Goal: Task Accomplishment & Management: Use online tool/utility

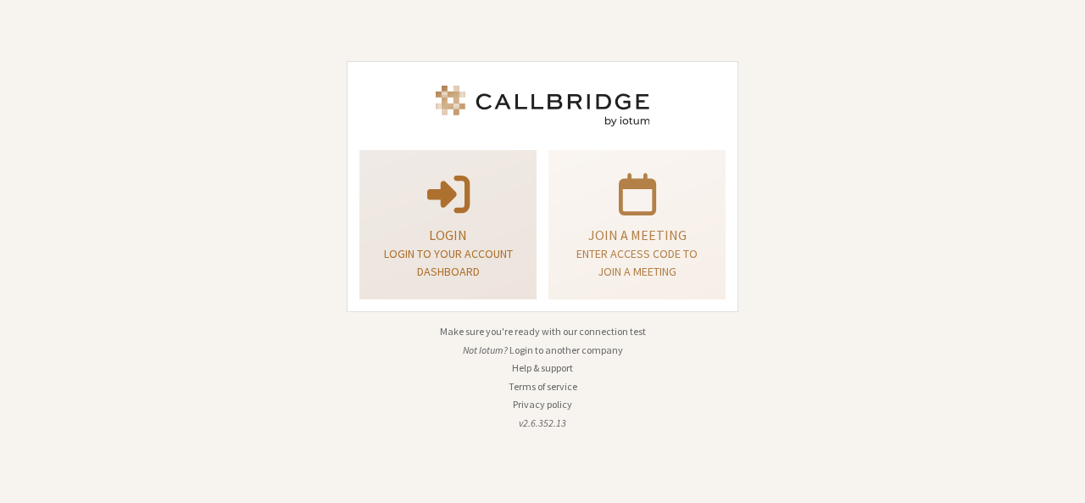
click at [488, 181] on p at bounding box center [448, 192] width 135 height 47
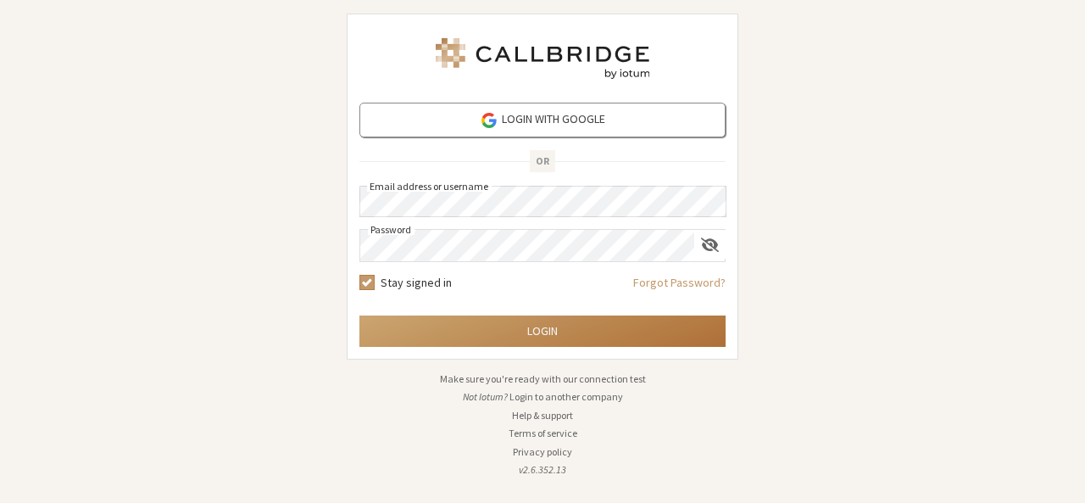
click at [510, 321] on button "Login" at bounding box center [542, 330] width 366 height 31
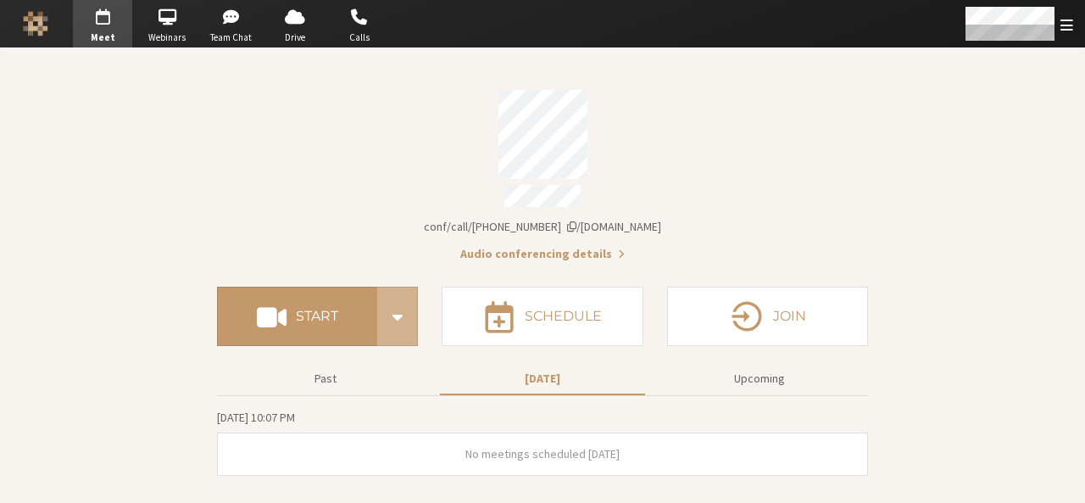
click at [576, 222] on span "Account details" at bounding box center [571, 226] width 9 height 12
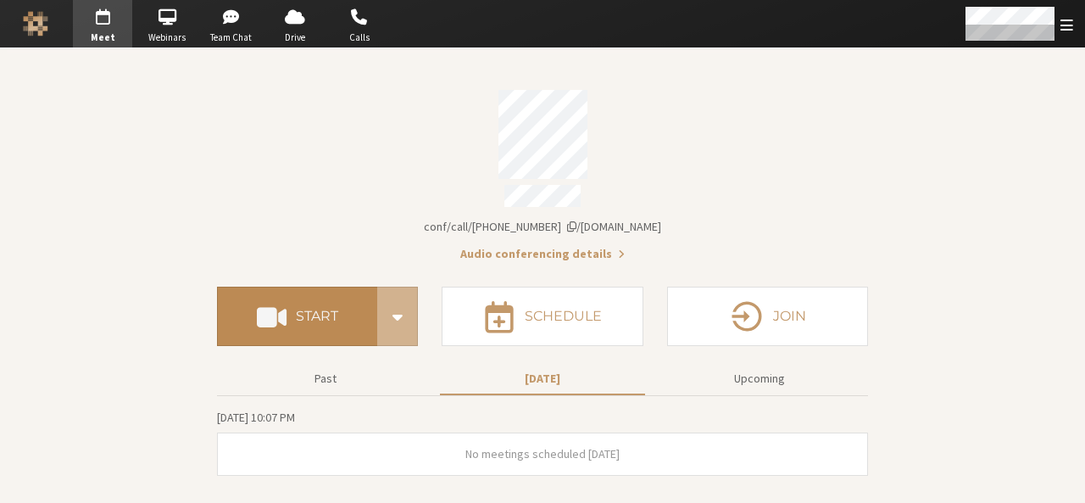
click at [312, 313] on h4 "Start" at bounding box center [317, 316] width 42 height 14
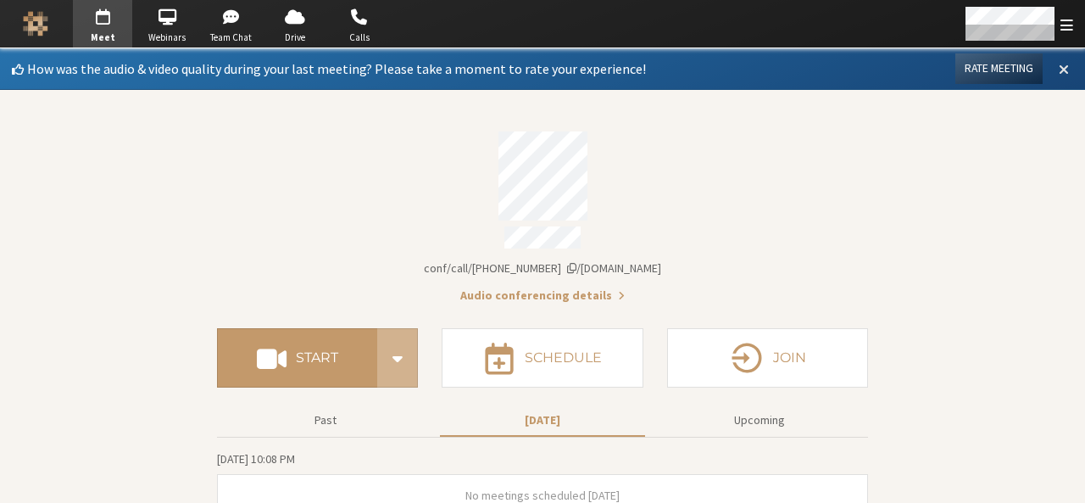
click at [1059, 62] on span at bounding box center [1064, 68] width 10 height 15
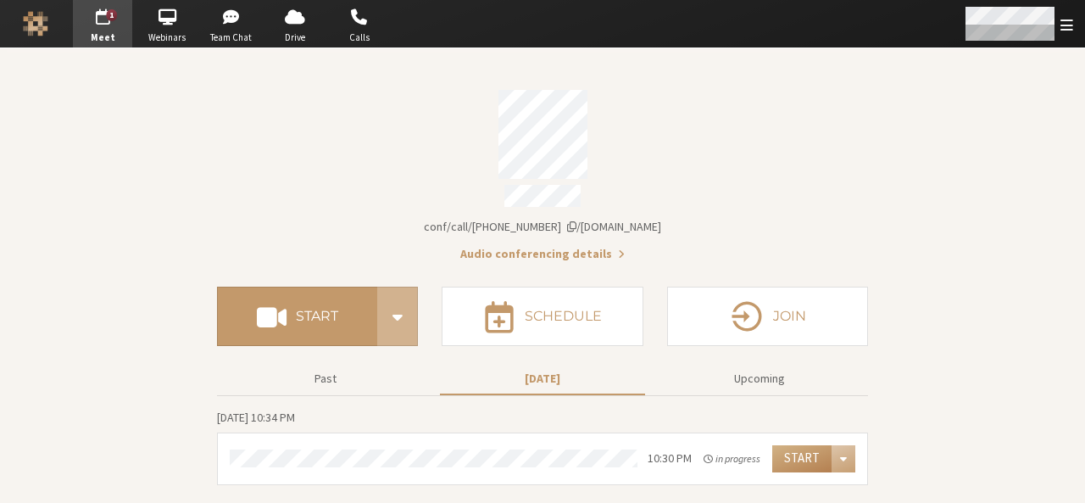
click at [1063, 20] on span "Open menu" at bounding box center [1066, 25] width 13 height 16
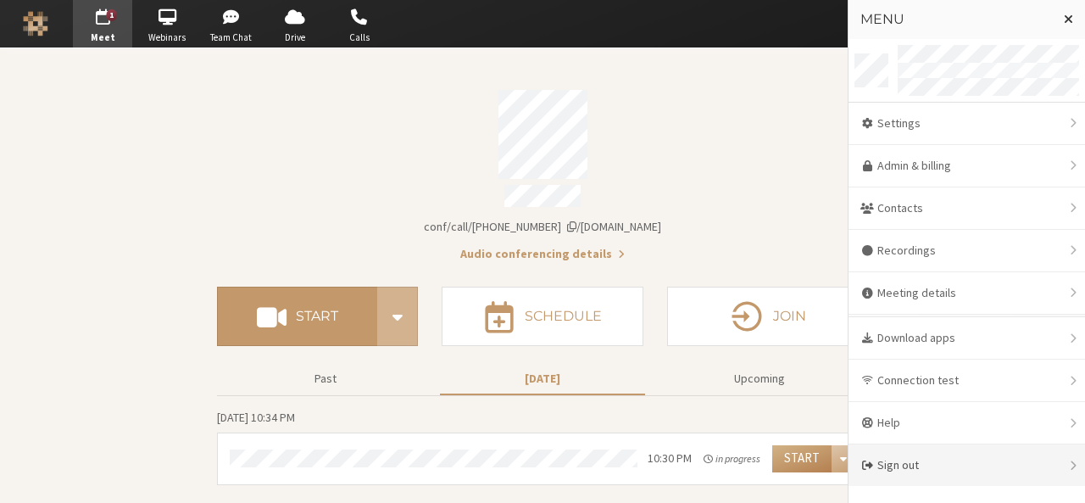
click at [883, 474] on div "Sign out" at bounding box center [967, 465] width 236 height 42
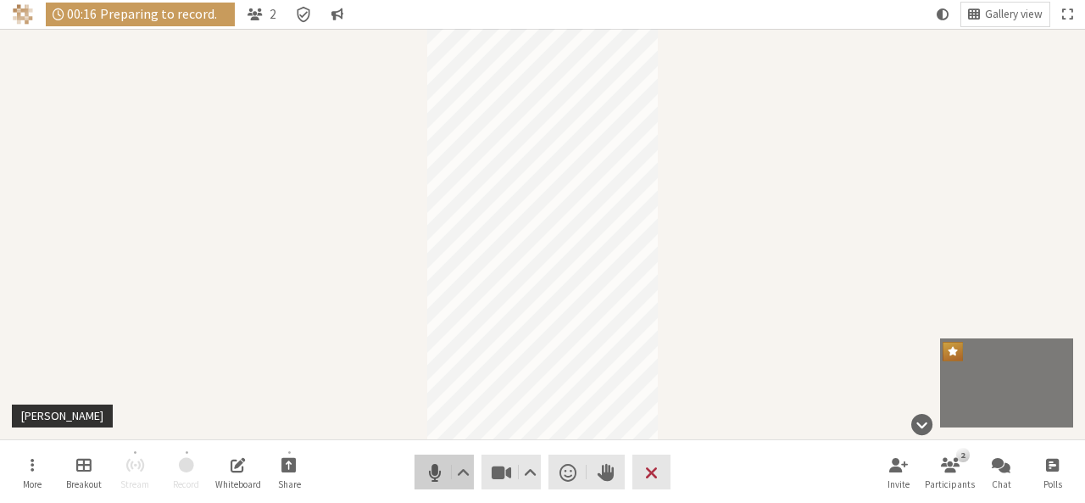
click at [419, 474] on button "Audio" at bounding box center [444, 471] width 59 height 35
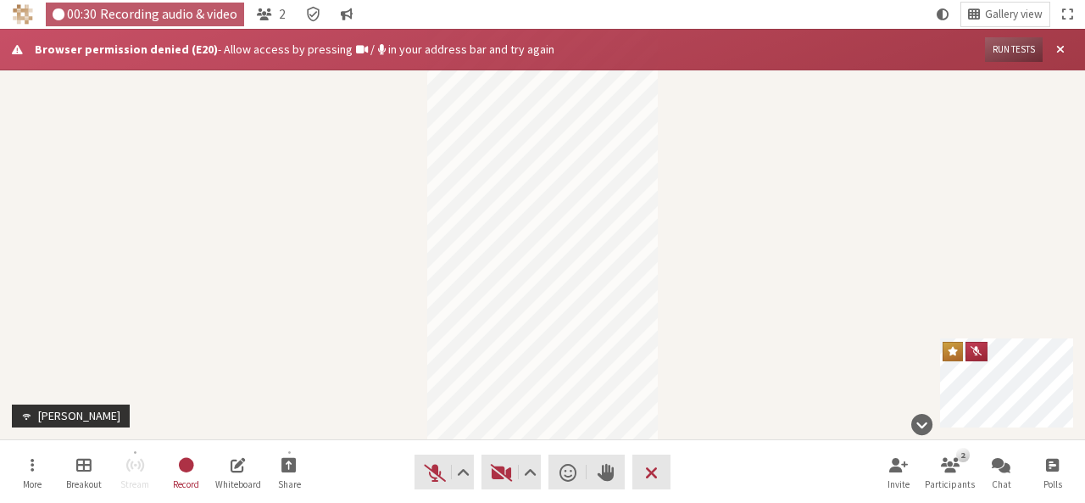
click at [735, 175] on div "Participant" at bounding box center [542, 234] width 1085 height 410
click at [1065, 52] on button "Close alert" at bounding box center [1061, 49] width 25 height 25
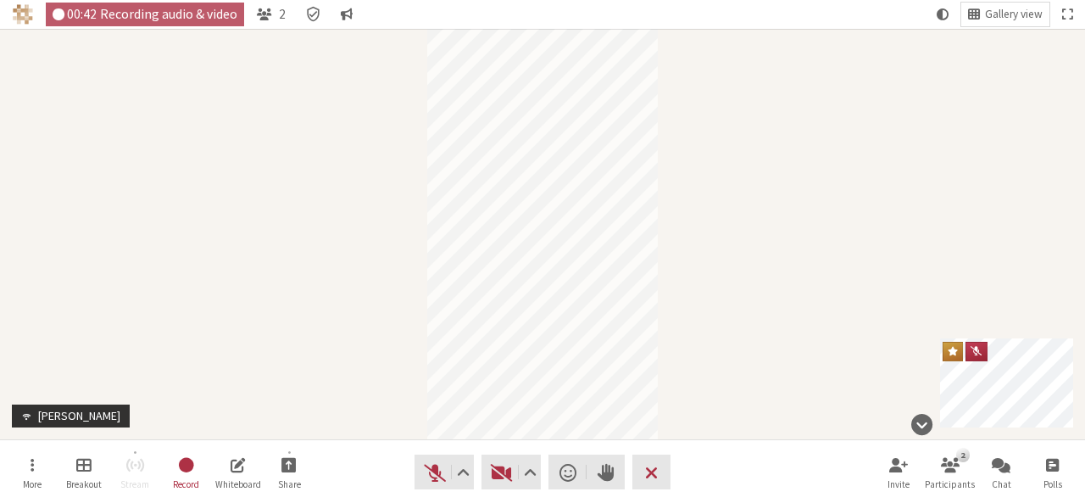
click at [670, 209] on div "Participant" at bounding box center [542, 234] width 1085 height 410
click at [502, 471] on span "Start video (Alt+V)" at bounding box center [502, 472] width 24 height 24
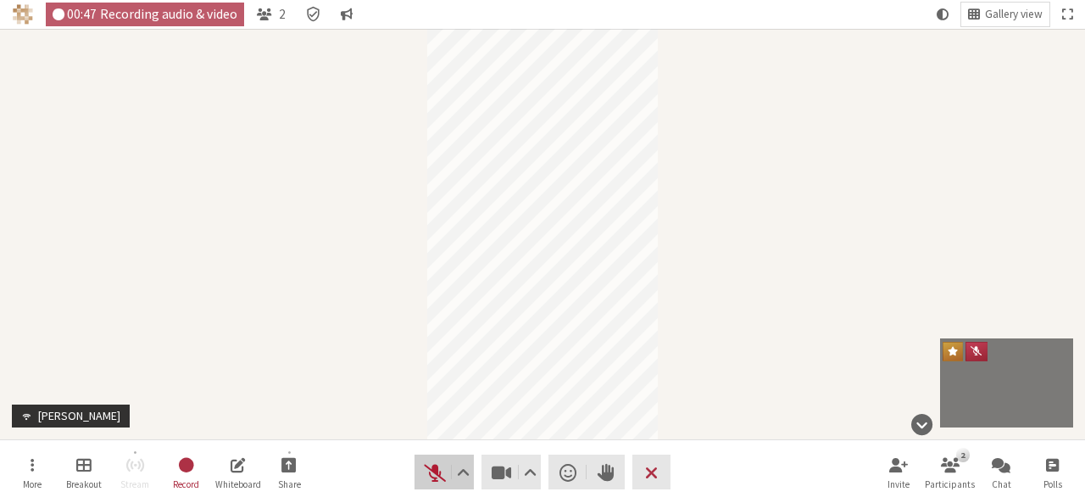
click at [429, 479] on span "Unmute (Alt+A)" at bounding box center [435, 472] width 24 height 24
click at [429, 479] on span "Mute (Alt+A)" at bounding box center [435, 472] width 24 height 24
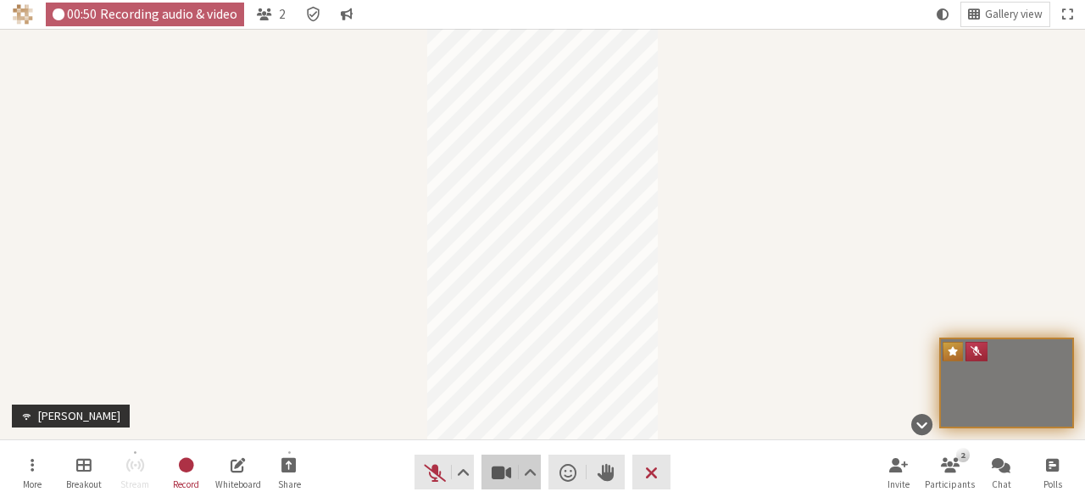
click at [486, 478] on button "Video" at bounding box center [510, 471] width 59 height 35
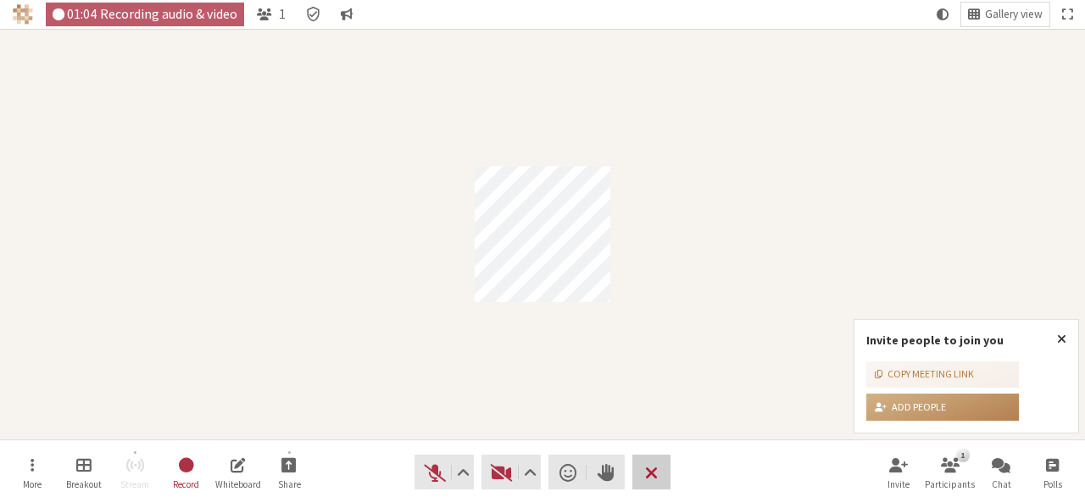
click at [661, 468] on button "Leave" at bounding box center [651, 471] width 38 height 35
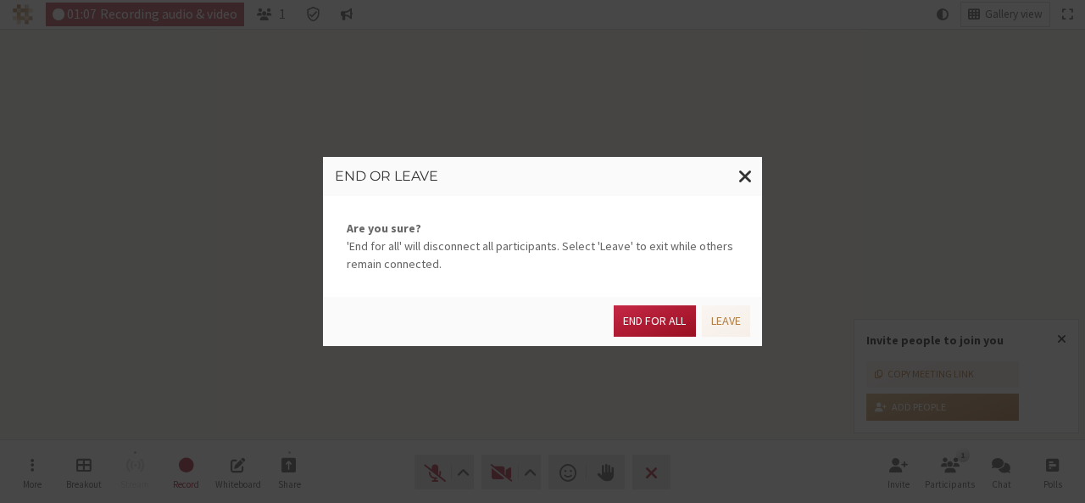
click at [676, 320] on button "End for all" at bounding box center [654, 320] width 81 height 31
